Goal: Navigation & Orientation: Understand site structure

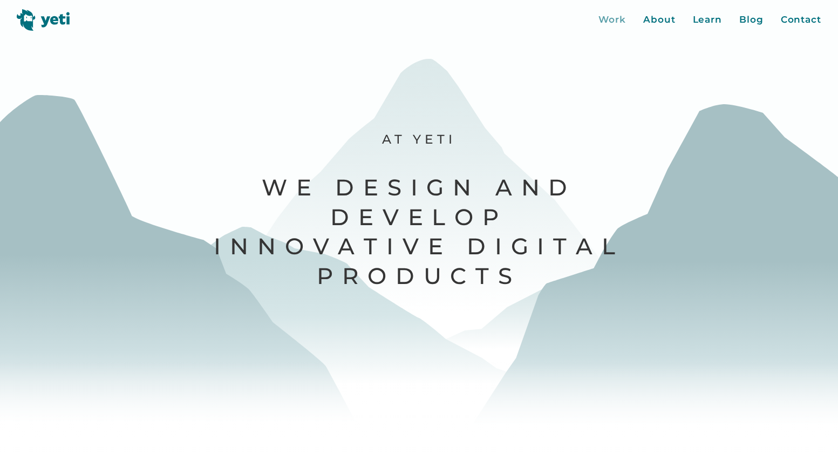
click at [614, 24] on div "Work" at bounding box center [613, 20] width 28 height 14
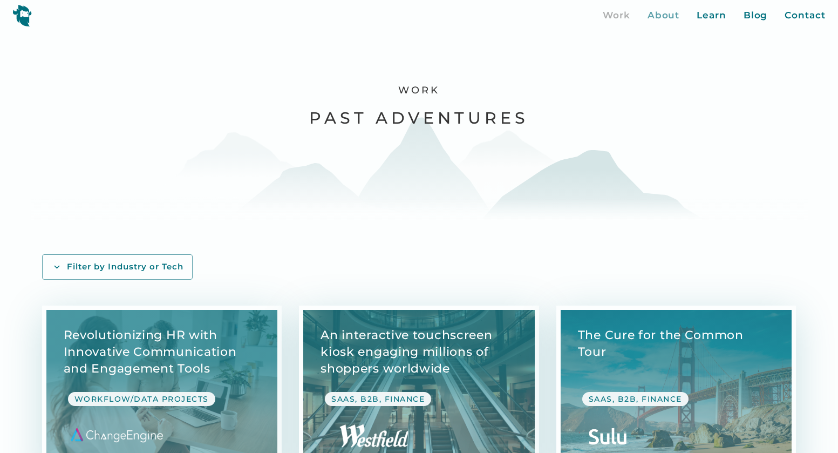
click at [659, 10] on div "About" at bounding box center [664, 16] width 32 height 14
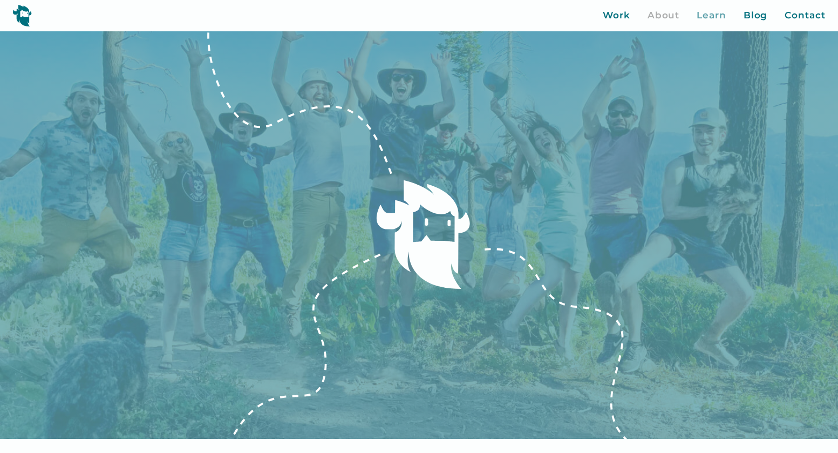
click at [713, 17] on div "Learn" at bounding box center [712, 16] width 30 height 14
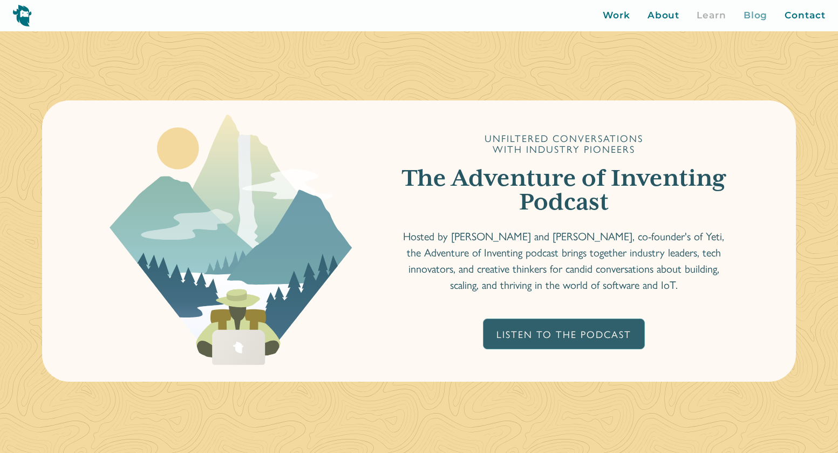
click at [751, 16] on div "Blog" at bounding box center [756, 16] width 24 height 14
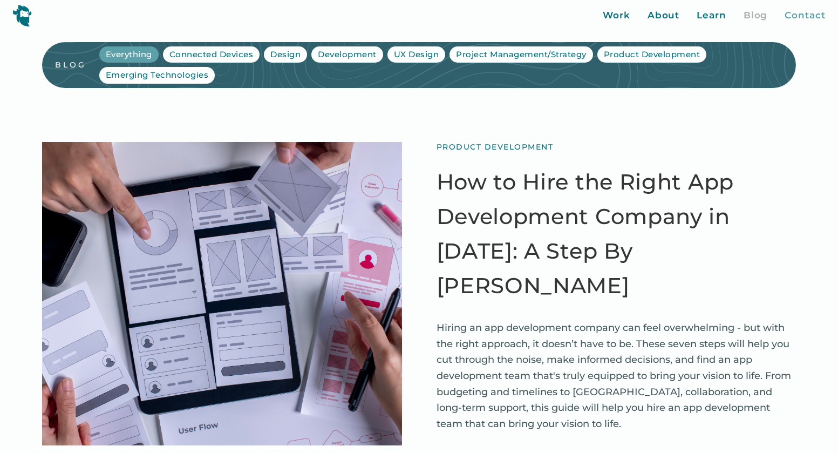
click at [808, 15] on div "Contact" at bounding box center [805, 16] width 40 height 14
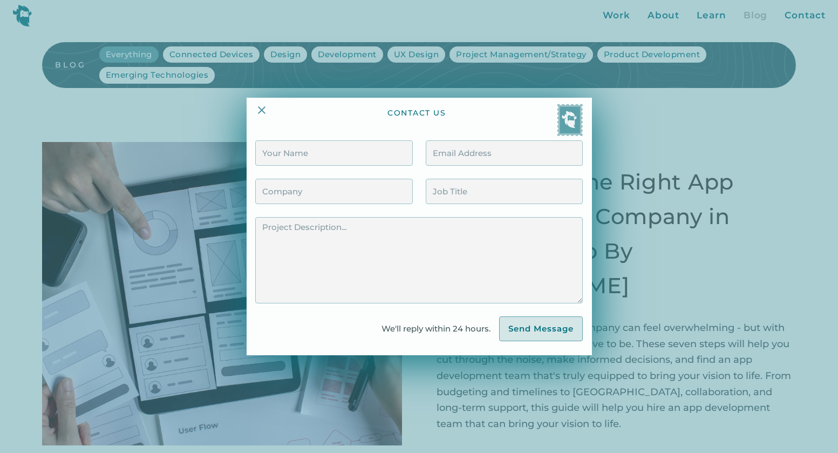
click at [721, 17] on div at bounding box center [419, 226] width 838 height 453
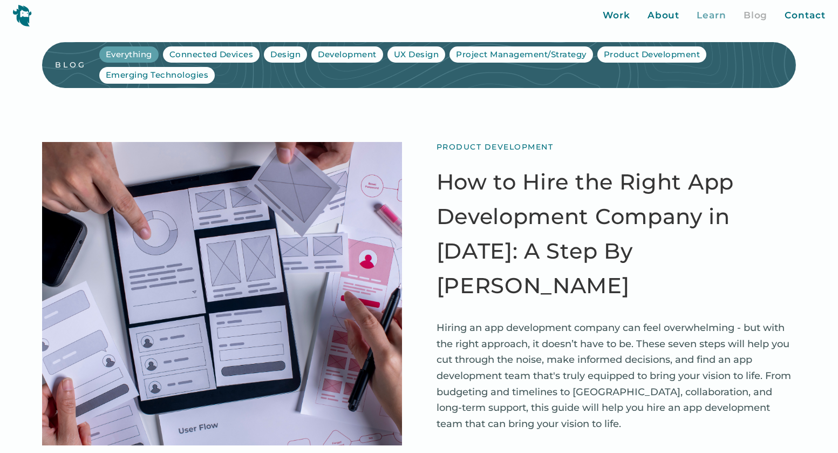
click at [715, 12] on div "Learn" at bounding box center [712, 16] width 30 height 14
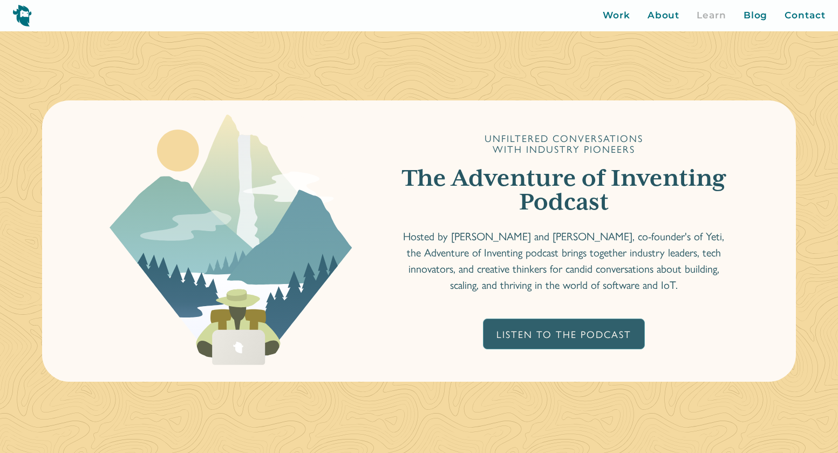
click at [673, 15] on div "About" at bounding box center [664, 16] width 32 height 14
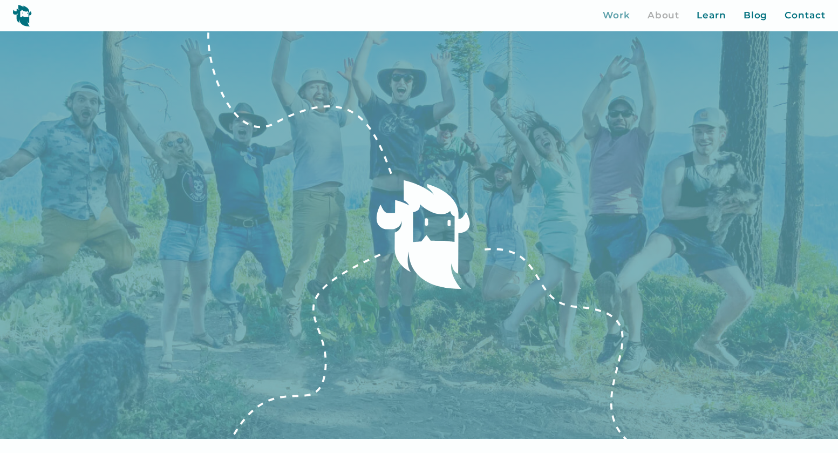
click at [622, 17] on div "Work" at bounding box center [617, 16] width 28 height 14
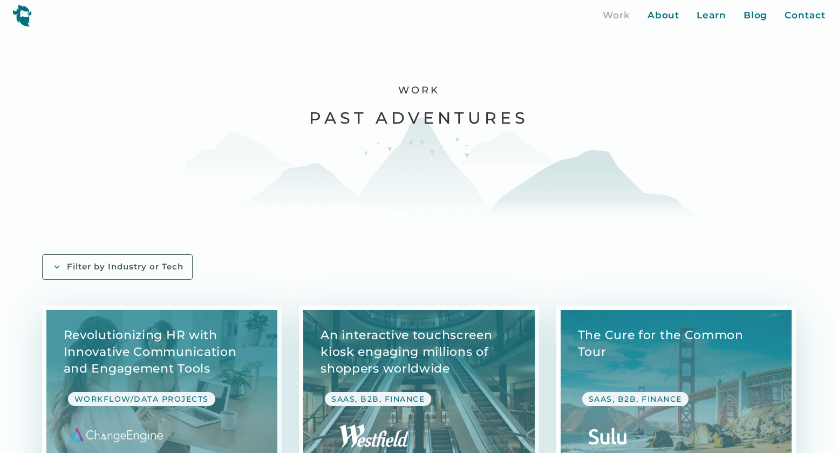
click at [113, 267] on div "Filter by Industry or Tech" at bounding box center [125, 266] width 117 height 11
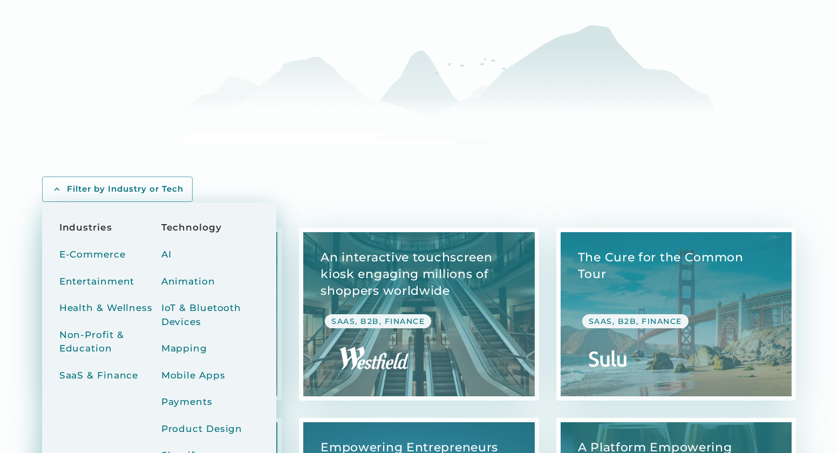
scroll to position [194, 0]
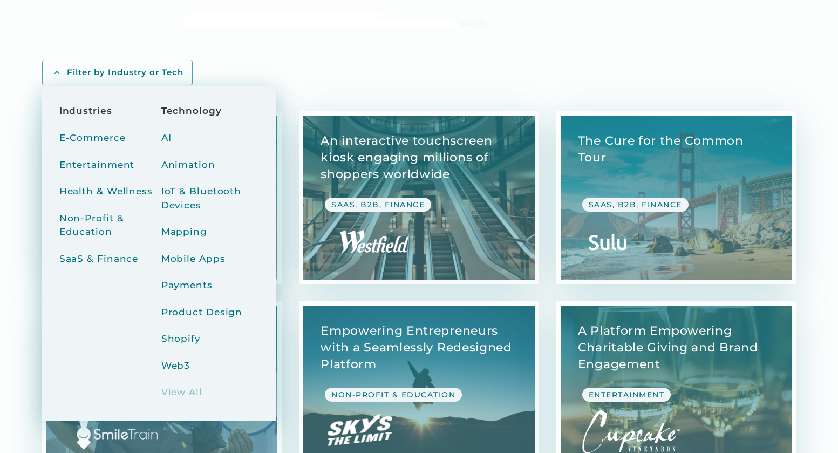
click at [347, 77] on div "Filter by Industry or Tech Industries E-Commerce Entertainment Health & Wellnes…" at bounding box center [419, 72] width 755 height 25
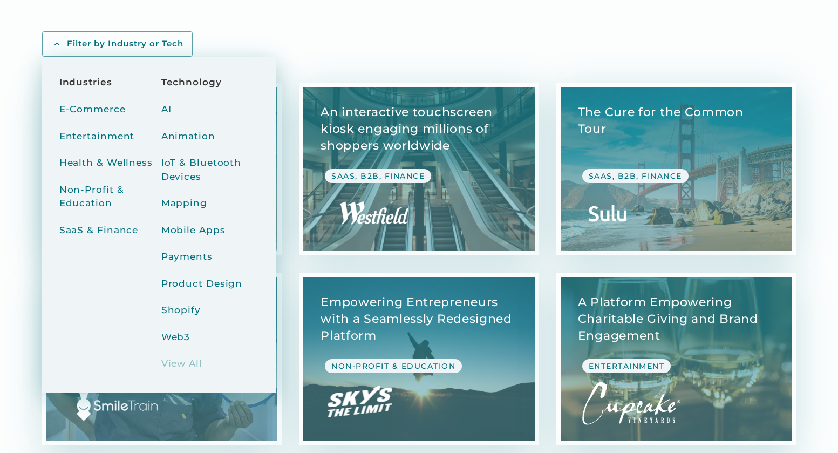
scroll to position [0, 0]
